Goal: Find specific page/section

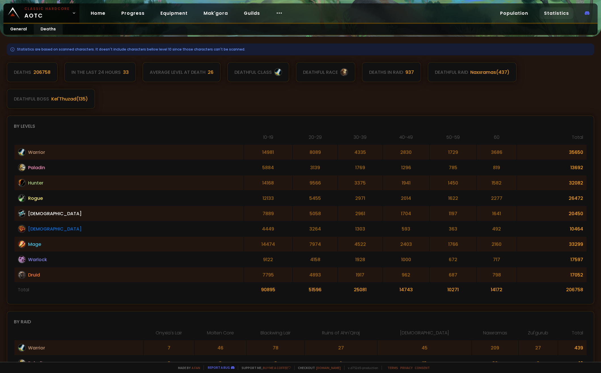
scroll to position [66, 0]
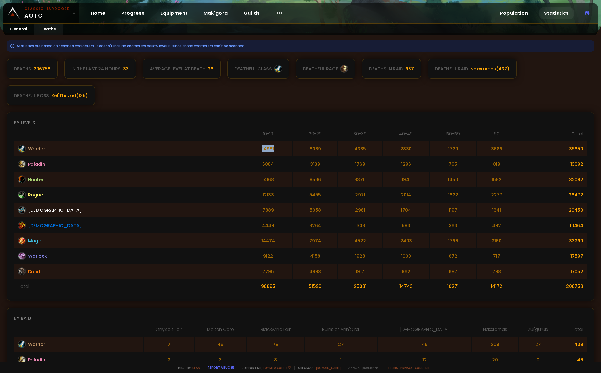
drag, startPoint x: 198, startPoint y: 148, endPoint x: 175, endPoint y: 149, distance: 23.3
click at [244, 149] on td "14981" at bounding box center [268, 148] width 48 height 15
copy td "14981"
drag, startPoint x: 236, startPoint y: 152, endPoint x: 256, endPoint y: 149, distance: 20.1
click at [293, 149] on td "8089" at bounding box center [315, 148] width 45 height 15
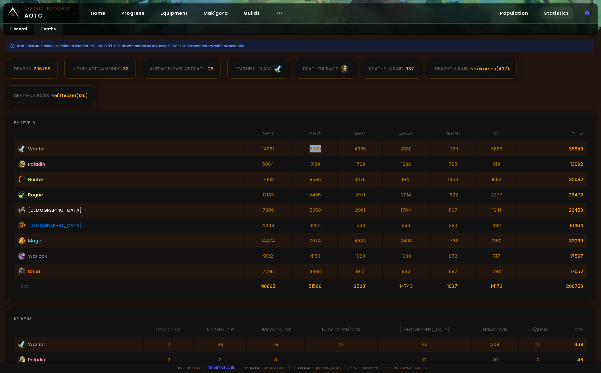
drag, startPoint x: 256, startPoint y: 149, endPoint x: 248, endPoint y: 152, distance: 8.2
copy td "8089"
drag, startPoint x: 450, startPoint y: 153, endPoint x: 483, endPoint y: 152, distance: 32.6
click at [483, 152] on td "3686" at bounding box center [497, 148] width 40 height 15
drag, startPoint x: 291, startPoint y: 170, endPoint x: 311, endPoint y: 169, distance: 20.5
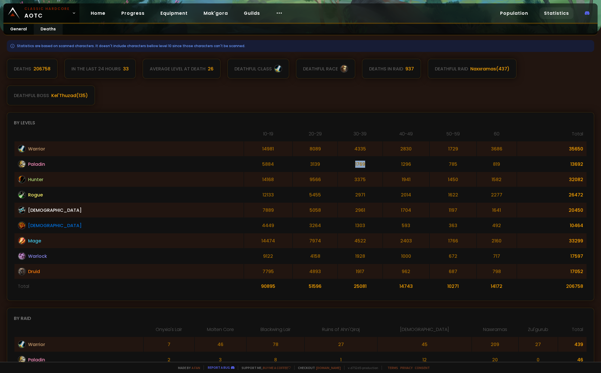
click at [338, 169] on td "1769" at bounding box center [360, 164] width 45 height 15
drag, startPoint x: 352, startPoint y: 166, endPoint x: 375, endPoint y: 165, distance: 23.0
click at [383, 165] on td "1296" at bounding box center [406, 164] width 47 height 15
drag, startPoint x: 375, startPoint y: 165, endPoint x: 359, endPoint y: 165, distance: 15.9
copy td "1296"
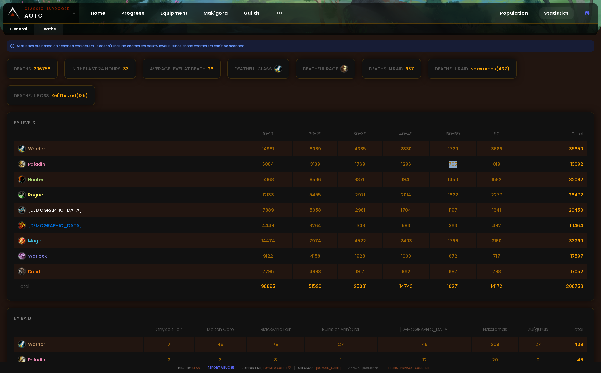
drag, startPoint x: 411, startPoint y: 162, endPoint x: 428, endPoint y: 165, distance: 17.4
click at [430, 165] on td "785" at bounding box center [453, 164] width 47 height 15
click at [65, 181] on td "Hunter" at bounding box center [128, 179] width 229 height 15
drag, startPoint x: 348, startPoint y: 182, endPoint x: 366, endPoint y: 180, distance: 17.6
click at [383, 180] on td "1941" at bounding box center [406, 179] width 47 height 15
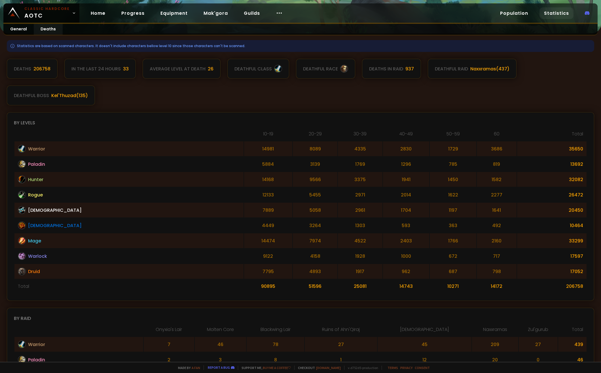
click at [430, 177] on td "1450" at bounding box center [453, 179] width 47 height 15
drag, startPoint x: 347, startPoint y: 196, endPoint x: 371, endPoint y: 196, distance: 23.5
click at [383, 196] on td "2014" at bounding box center [406, 194] width 47 height 15
click at [338, 209] on td "2961" at bounding box center [360, 210] width 45 height 15
drag, startPoint x: 349, startPoint y: 213, endPoint x: 369, endPoint y: 212, distance: 20.7
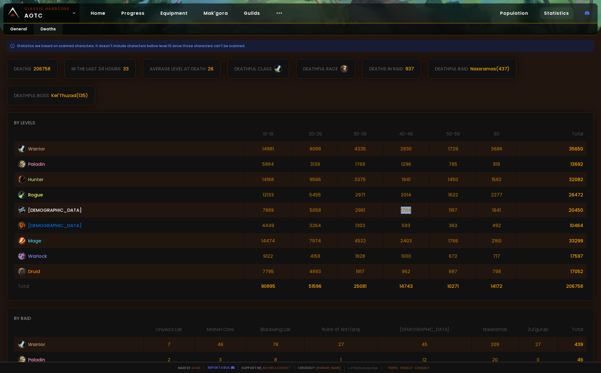
click at [383, 212] on td "1704" at bounding box center [406, 210] width 47 height 15
drag, startPoint x: 369, startPoint y: 212, endPoint x: 427, endPoint y: 212, distance: 57.9
click at [430, 212] on td "1197" at bounding box center [453, 210] width 47 height 15
click at [244, 224] on td "4449" at bounding box center [268, 225] width 48 height 15
click at [244, 275] on td "7795" at bounding box center [268, 271] width 48 height 15
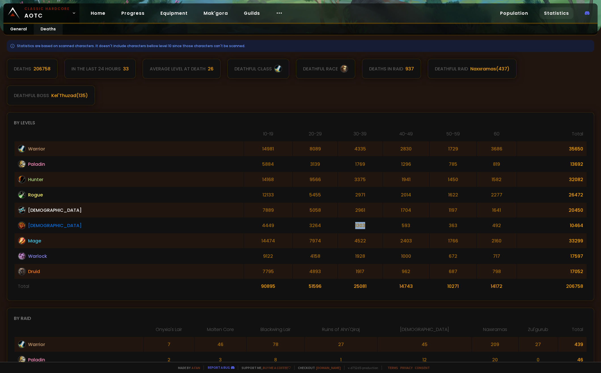
drag, startPoint x: 293, startPoint y: 226, endPoint x: 321, endPoint y: 229, distance: 28.3
click at [338, 229] on td "1303" at bounding box center [360, 225] width 45 height 15
drag, startPoint x: 347, startPoint y: 226, endPoint x: 352, endPoint y: 227, distance: 5.0
click at [383, 227] on td "593" at bounding box center [406, 225] width 47 height 15
click at [383, 226] on td "593" at bounding box center [406, 225] width 47 height 15
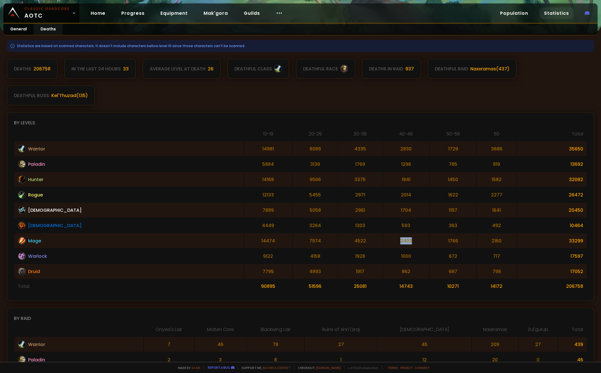
drag, startPoint x: 351, startPoint y: 241, endPoint x: 366, endPoint y: 241, distance: 15.3
click at [383, 241] on td "2403" at bounding box center [406, 240] width 47 height 15
drag, startPoint x: 366, startPoint y: 241, endPoint x: 334, endPoint y: 245, distance: 31.7
click at [383, 245] on td "2403" at bounding box center [406, 240] width 47 height 15
drag, startPoint x: 468, startPoint y: 243, endPoint x: 481, endPoint y: 243, distance: 12.8
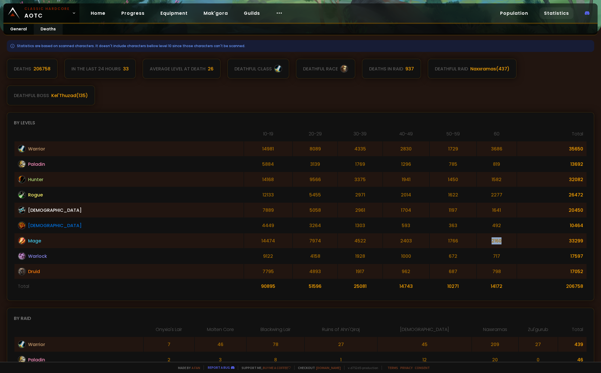
click at [481, 243] on td "2160" at bounding box center [497, 240] width 40 height 15
drag, startPoint x: 408, startPoint y: 241, endPoint x: 433, endPoint y: 243, distance: 25.3
click at [433, 243] on td "1766" at bounding box center [453, 240] width 47 height 15
drag, startPoint x: 470, startPoint y: 242, endPoint x: 494, endPoint y: 238, distance: 24.5
click at [494, 238] on td "2160" at bounding box center [500, 240] width 41 height 15
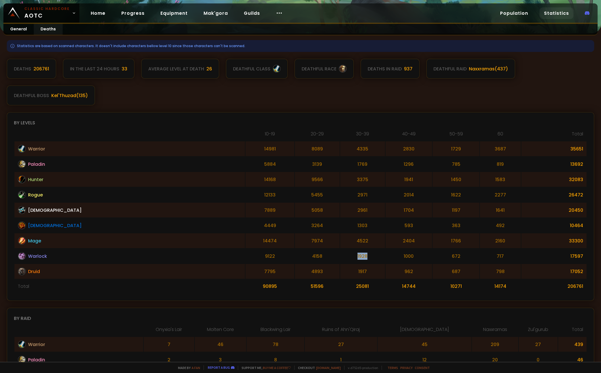
drag, startPoint x: 289, startPoint y: 255, endPoint x: 312, endPoint y: 258, distance: 23.4
click at [340, 258] on td "1928" at bounding box center [362, 256] width 45 height 15
drag, startPoint x: 357, startPoint y: 256, endPoint x: 382, endPoint y: 257, distance: 25.0
click at [386, 257] on td "1000" at bounding box center [409, 256] width 47 height 15
drag, startPoint x: 382, startPoint y: 257, endPoint x: 405, endPoint y: 260, distance: 23.7
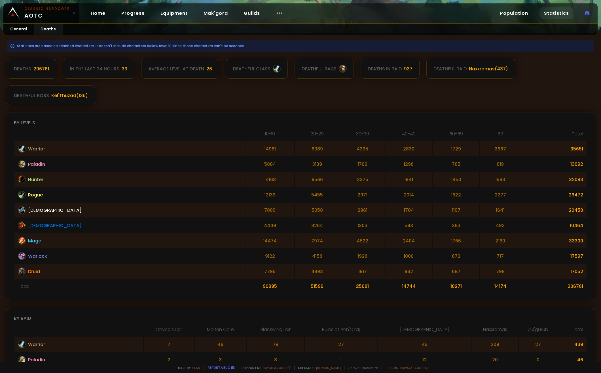
click at [433, 260] on td "672" at bounding box center [456, 256] width 47 height 15
drag, startPoint x: 344, startPoint y: 272, endPoint x: 371, endPoint y: 273, distance: 27.2
click at [386, 273] on td "962" at bounding box center [409, 271] width 47 height 15
drag, startPoint x: 416, startPoint y: 270, endPoint x: 436, endPoint y: 275, distance: 20.9
click at [436, 275] on td "687" at bounding box center [456, 271] width 47 height 15
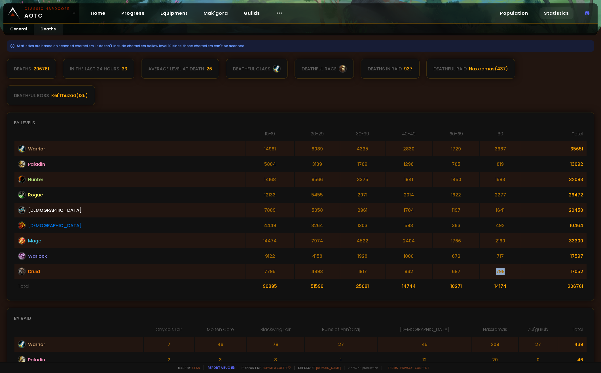
drag, startPoint x: 462, startPoint y: 272, endPoint x: 485, endPoint y: 273, distance: 22.4
click at [485, 273] on td "798" at bounding box center [500, 271] width 41 height 15
click at [483, 152] on td "3687" at bounding box center [500, 148] width 41 height 15
drag, startPoint x: 481, startPoint y: 150, endPoint x: 471, endPoint y: 150, distance: 10.5
click at [480, 150] on td "3687" at bounding box center [500, 148] width 41 height 15
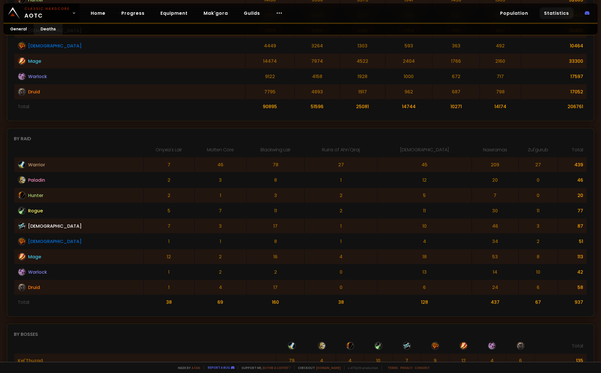
scroll to position [246, 0]
drag, startPoint x: 568, startPoint y: 166, endPoint x: 583, endPoint y: 168, distance: 15.2
click at [583, 168] on table "Onyxia's Lair Molten Core Blackwing Lair Ruins of Ahn'Qiraj Ahn'Qiraj Temple Na…" at bounding box center [301, 227] width 574 height 164
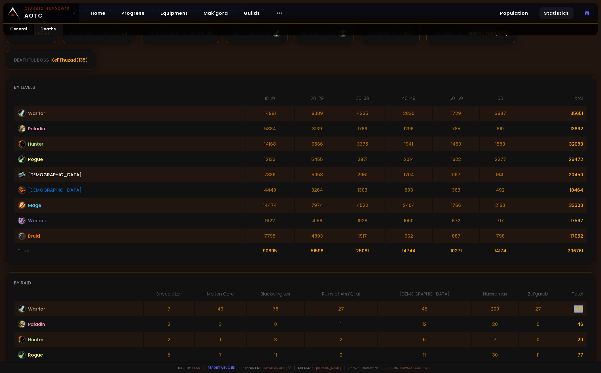
scroll to position [85, 0]
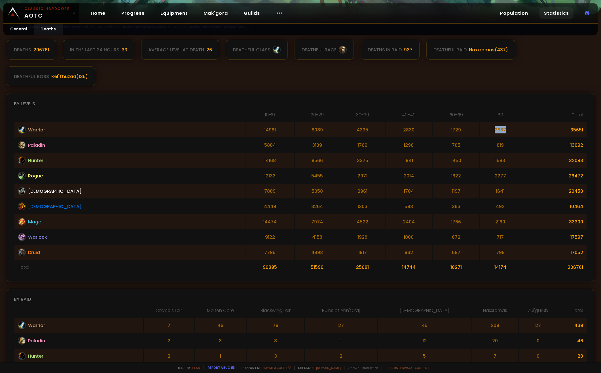
drag, startPoint x: 499, startPoint y: 131, endPoint x: 469, endPoint y: 128, distance: 29.9
click at [480, 128] on td "3687" at bounding box center [500, 129] width 41 height 15
drag, startPoint x: 33, startPoint y: 105, endPoint x: -1, endPoint y: 99, distance: 35.1
click at [0, 99] on html "Classic Hardcore AOTC Home Progress Equipment Mak'gora Guilds Population Statis…" at bounding box center [300, 186] width 601 height 373
drag, startPoint x: -1, startPoint y: 99, endPoint x: 66, endPoint y: 103, distance: 67.9
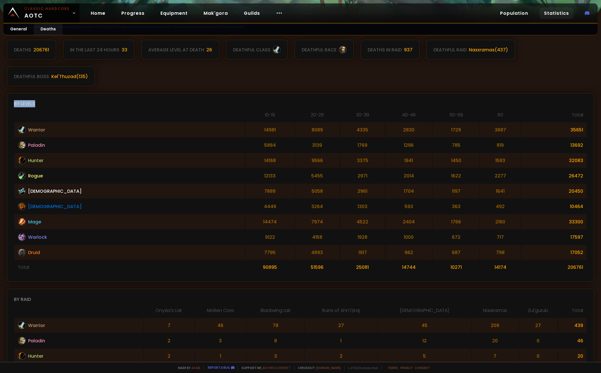
click at [66, 103] on div "By levels" at bounding box center [301, 103] width 574 height 7
